Goal: Information Seeking & Learning: Learn about a topic

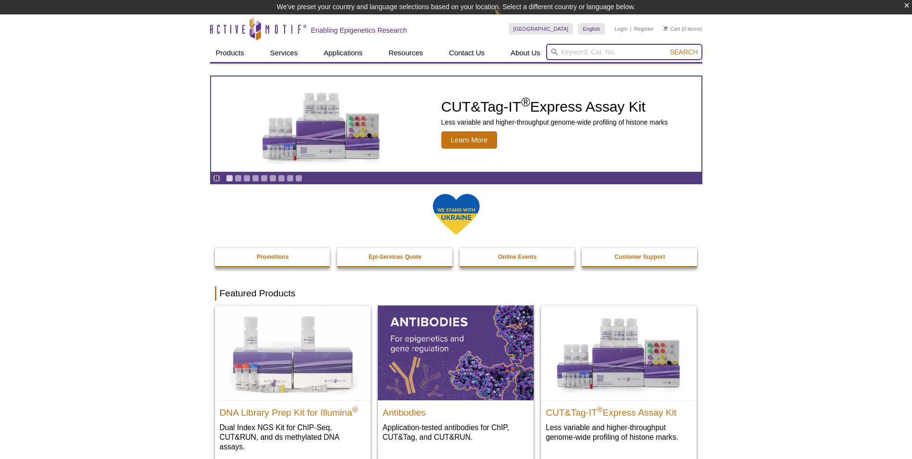
click at [658, 53] on input "search" at bounding box center [624, 52] width 156 height 16
type input "PIXUL"
click at [667, 48] on button "Search" at bounding box center [684, 52] width 34 height 9
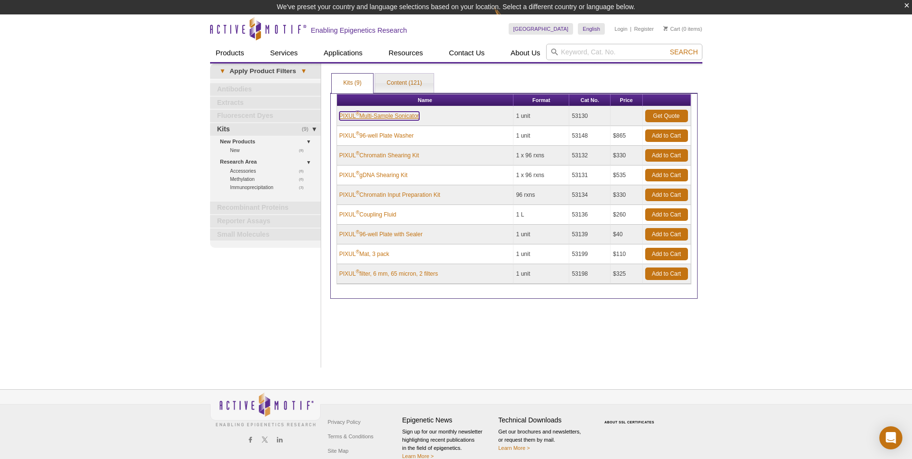
click at [373, 116] on link "PIXUL ® Multi-Sample Sonicator" at bounding box center [379, 116] width 80 height 9
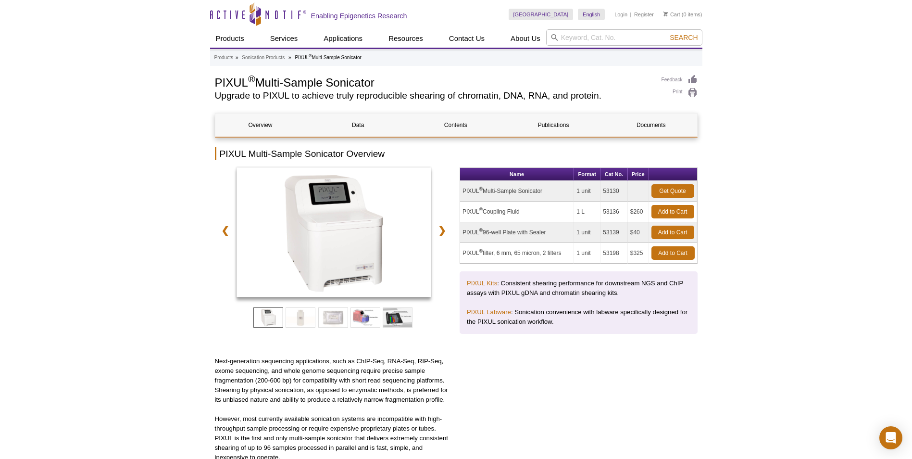
drag, startPoint x: 547, startPoint y: 192, endPoint x: 467, endPoint y: 188, distance: 79.4
click at [467, 188] on td "PIXUL ® Multi-Sample Sonicator" at bounding box center [517, 191] width 114 height 21
drag, startPoint x: 467, startPoint y: 188, endPoint x: 536, endPoint y: 184, distance: 68.4
click at [536, 184] on td "PIXUL ® Multi-Sample Sonicator" at bounding box center [517, 191] width 114 height 21
drag, startPoint x: 553, startPoint y: 188, endPoint x: 462, endPoint y: 191, distance: 91.4
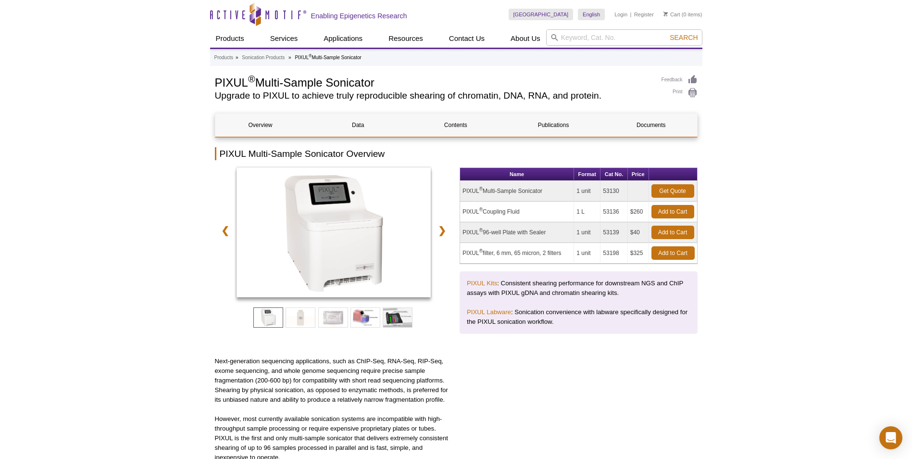
click at [462, 191] on td "PIXUL ® Multi-Sample Sonicator" at bounding box center [517, 191] width 114 height 21
copy td "PIXUL ® Multi-Sample Sonicator"
drag, startPoint x: 526, startPoint y: 212, endPoint x: 464, endPoint y: 211, distance: 61.1
click at [464, 211] on td "PIXUL ® Coupling Fluid" at bounding box center [517, 211] width 114 height 21
copy td "PIXUL ® Coupling Fluid"
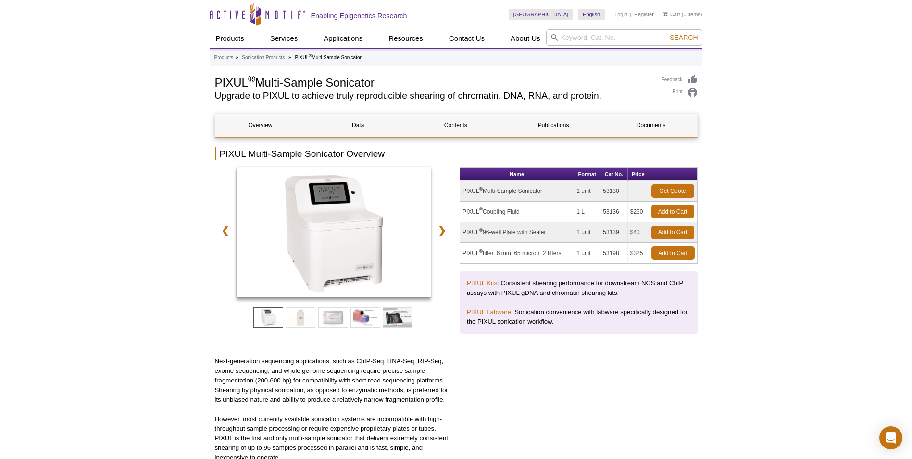
drag, startPoint x: 551, startPoint y: 229, endPoint x: 464, endPoint y: 230, distance: 86.6
click at [464, 230] on td "PIXUL ® 96-well Plate with Sealer" at bounding box center [517, 232] width 114 height 21
copy td "PIXUL ® 96-well Plate with Sealer"
drag, startPoint x: 566, startPoint y: 254, endPoint x: 462, endPoint y: 251, distance: 103.9
click at [462, 251] on td "PIXUL ® filter, 6 mm, 65 micron, 2 filters" at bounding box center [517, 253] width 114 height 21
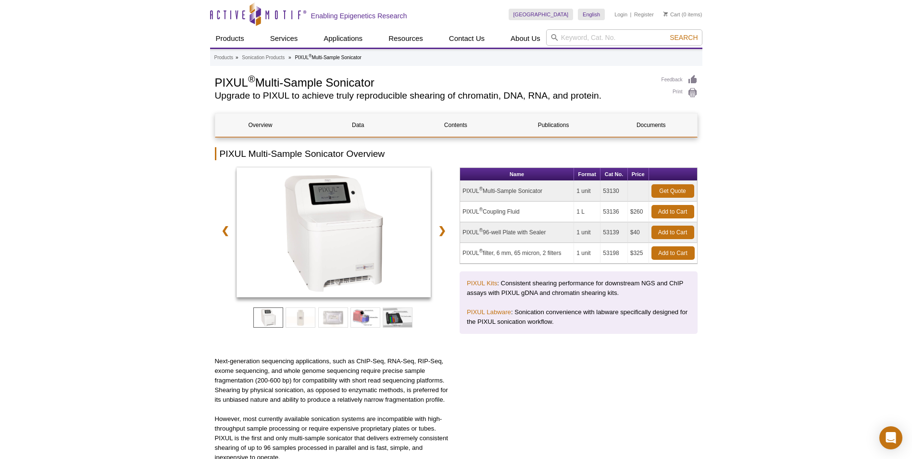
copy td "PIXUL ® filter, 6 mm, 65 micron, 2 filters"
